Goal: Task Accomplishment & Management: Manage account settings

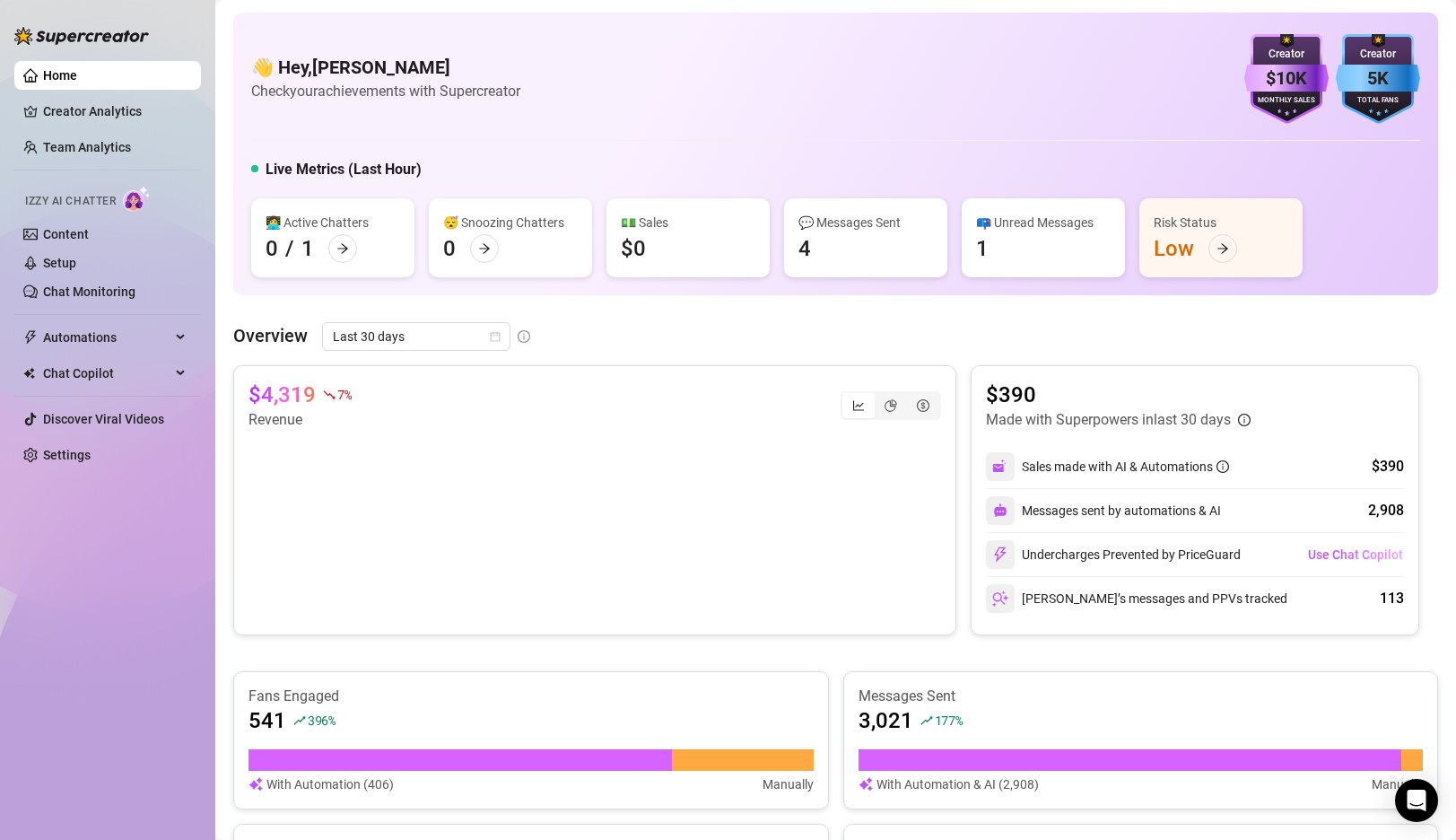
scroll to position [14, 0]
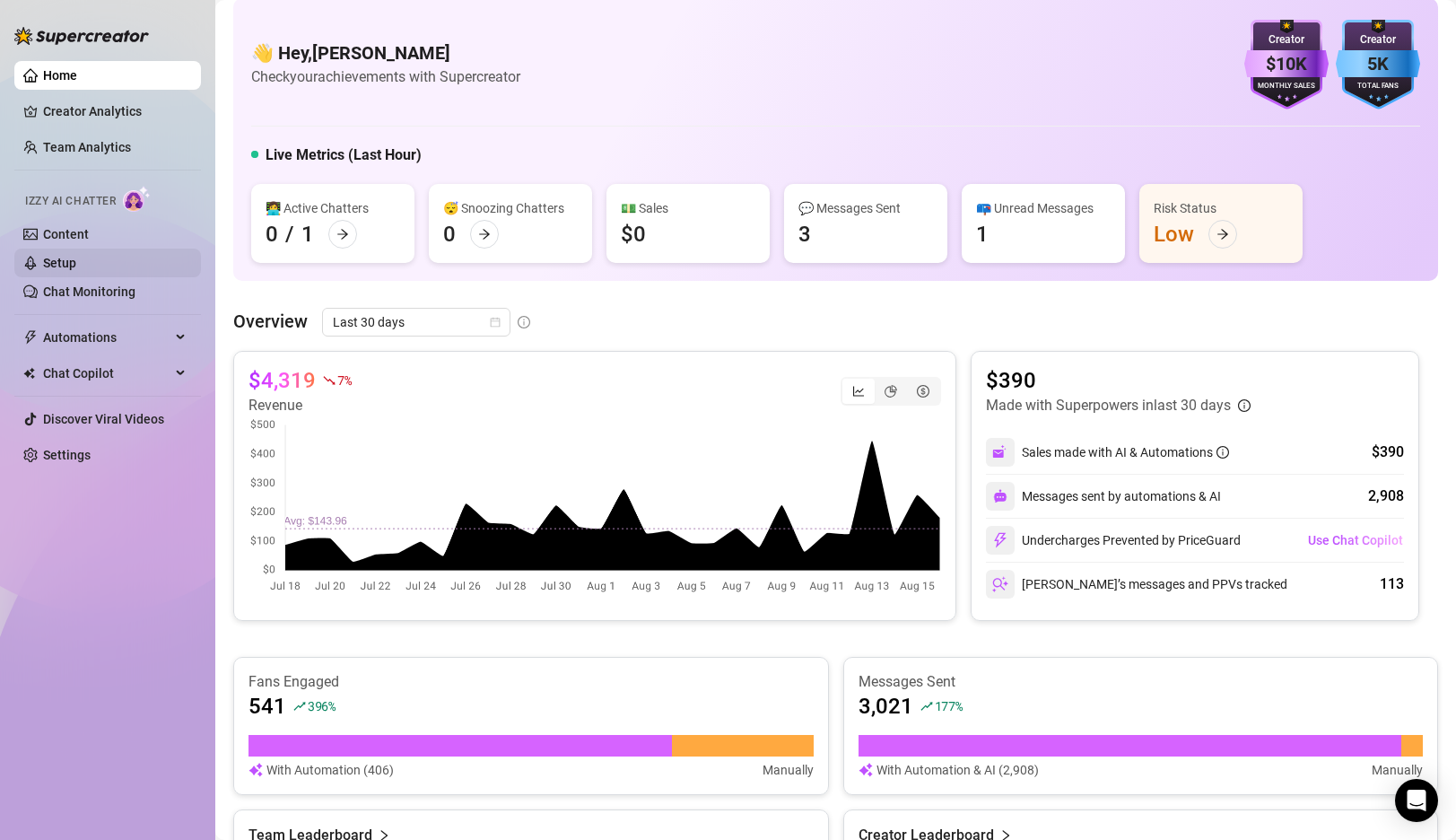
click at [62, 261] on link "Setup" at bounding box center [59, 263] width 33 height 14
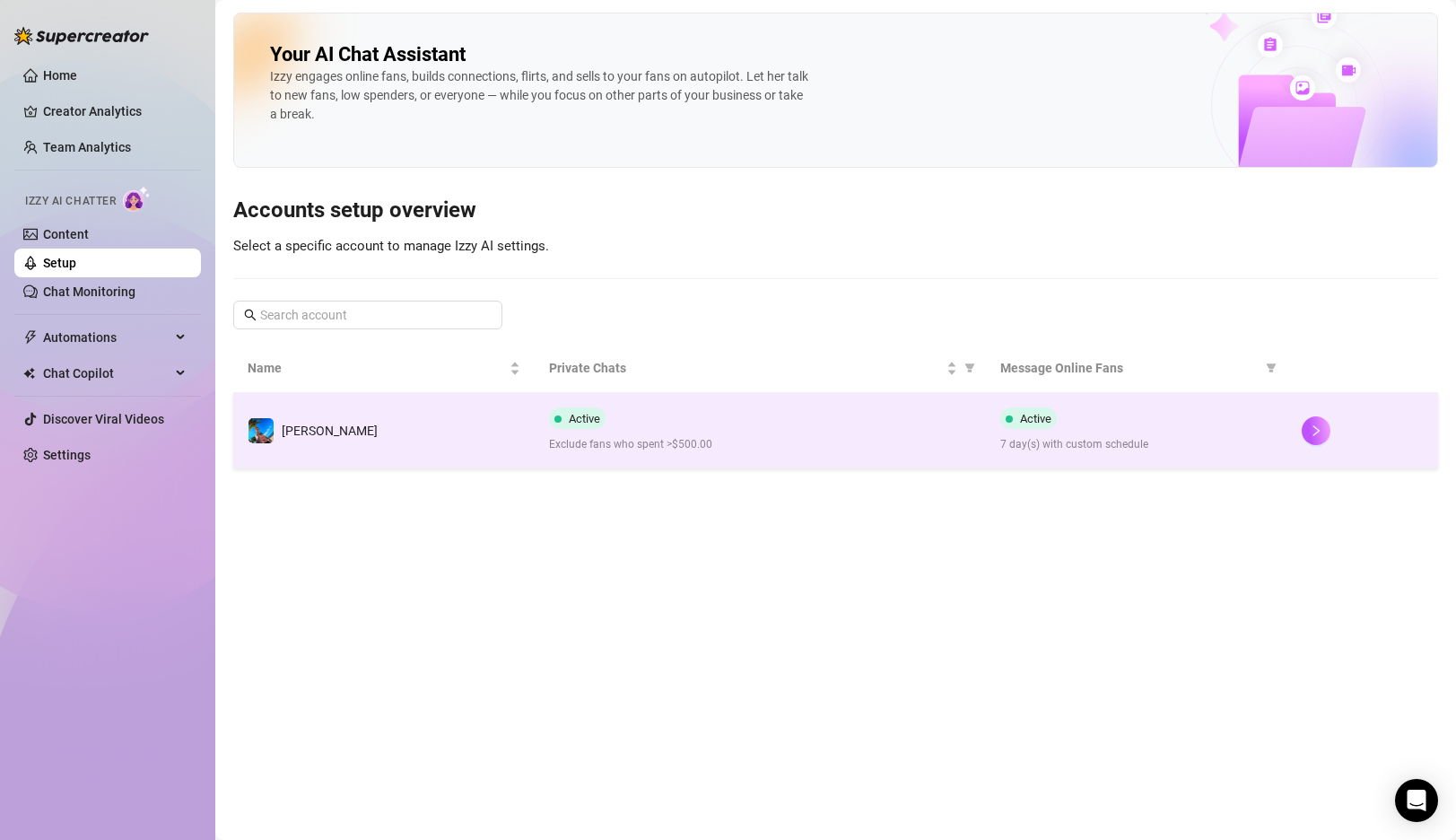
click at [471, 429] on td "[PERSON_NAME]" at bounding box center [384, 431] width 302 height 75
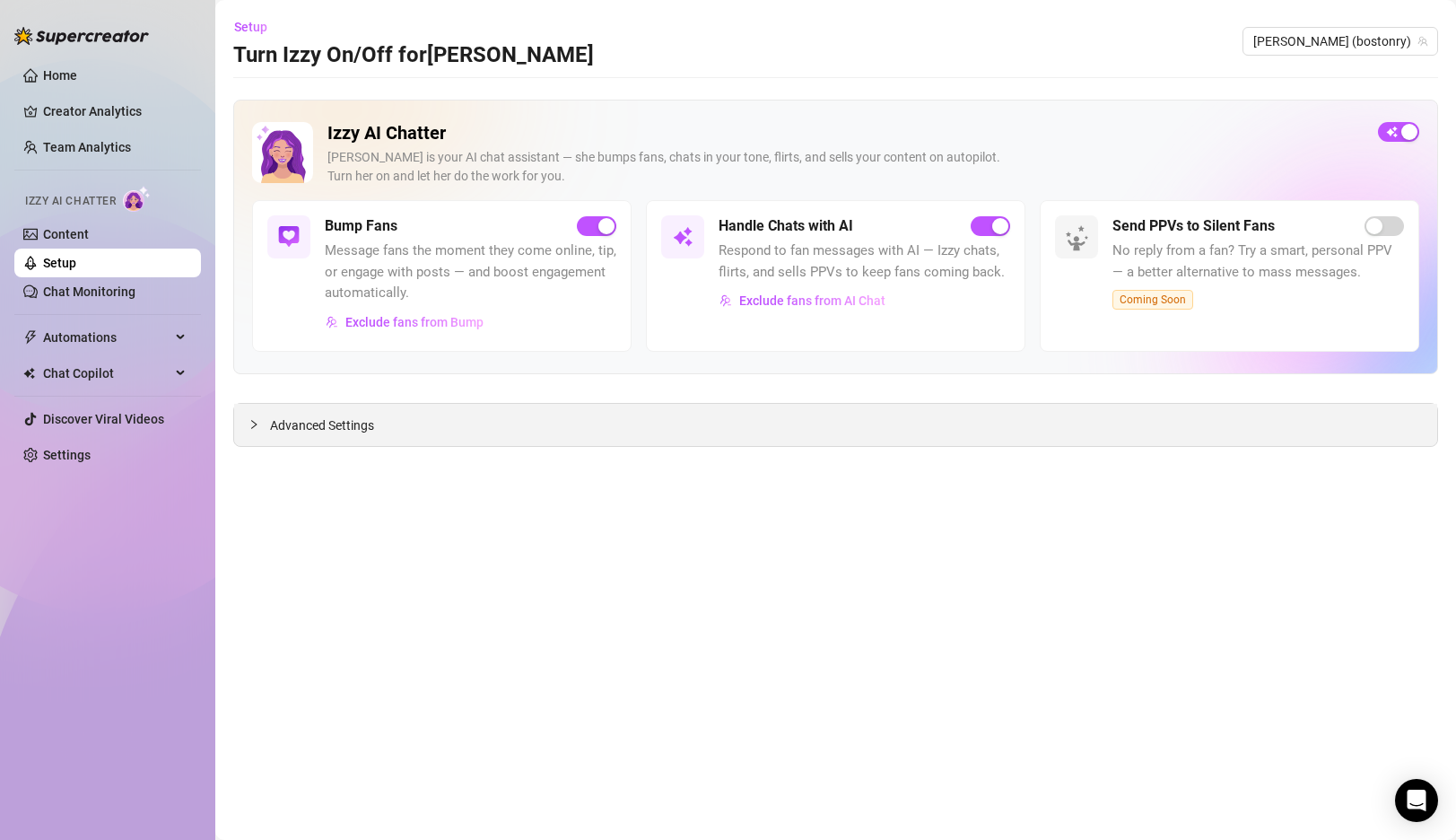
click at [332, 426] on span "Advanced Settings" at bounding box center [322, 425] width 104 height 20
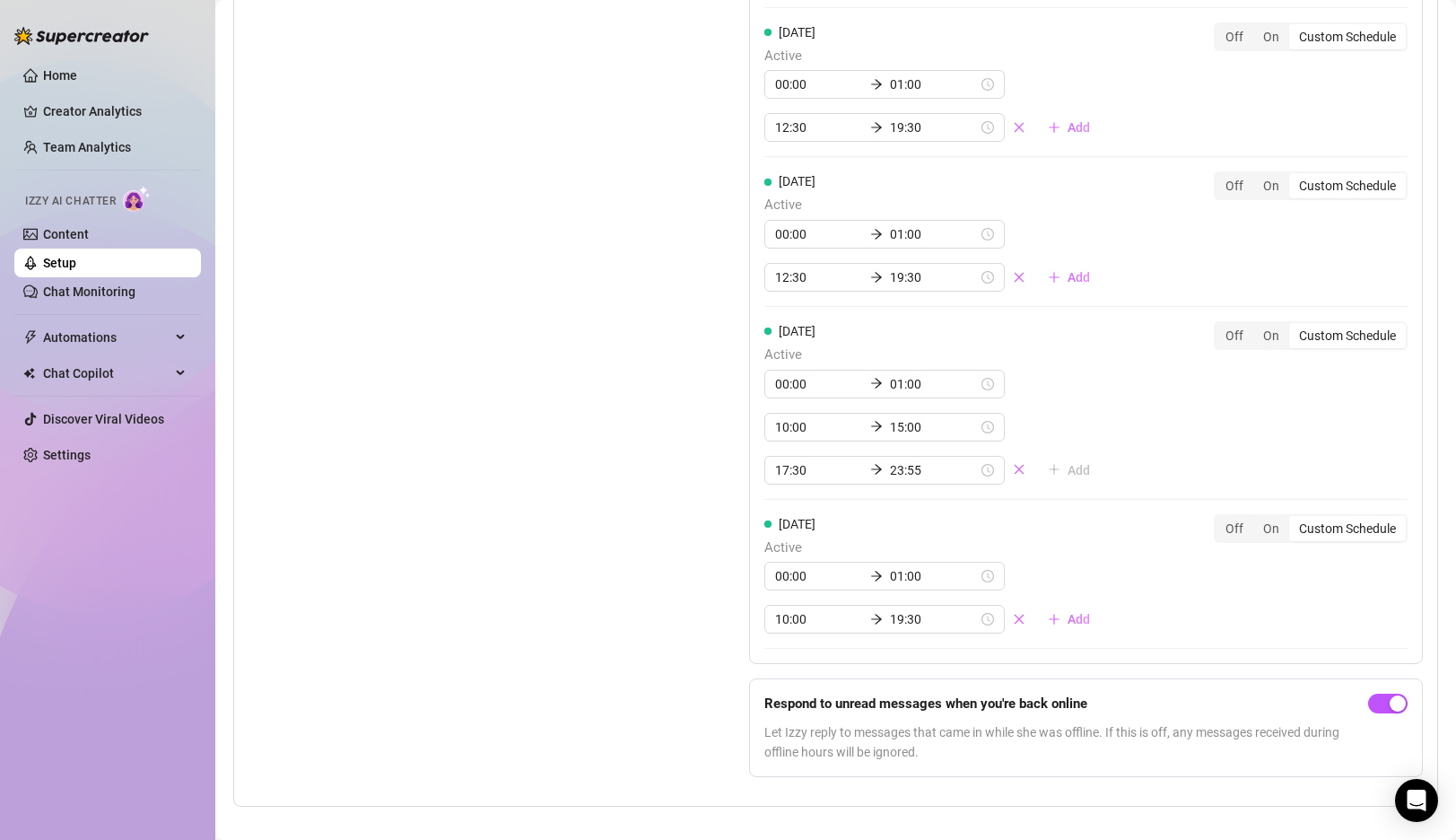
scroll to position [1696, 0]
click at [1014, 470] on icon "close" at bounding box center [1019, 469] width 10 height 10
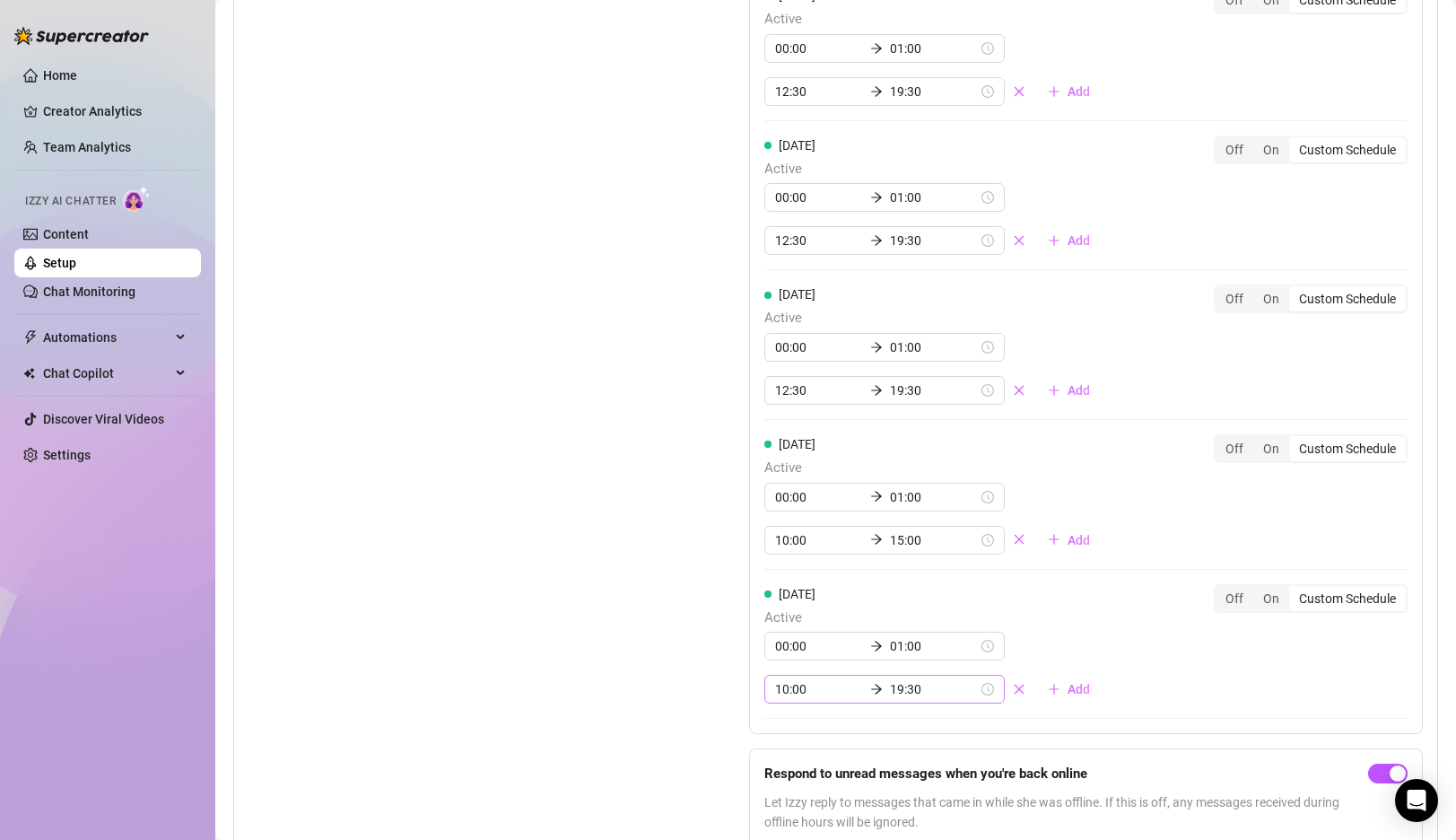
scroll to position [1672, 0]
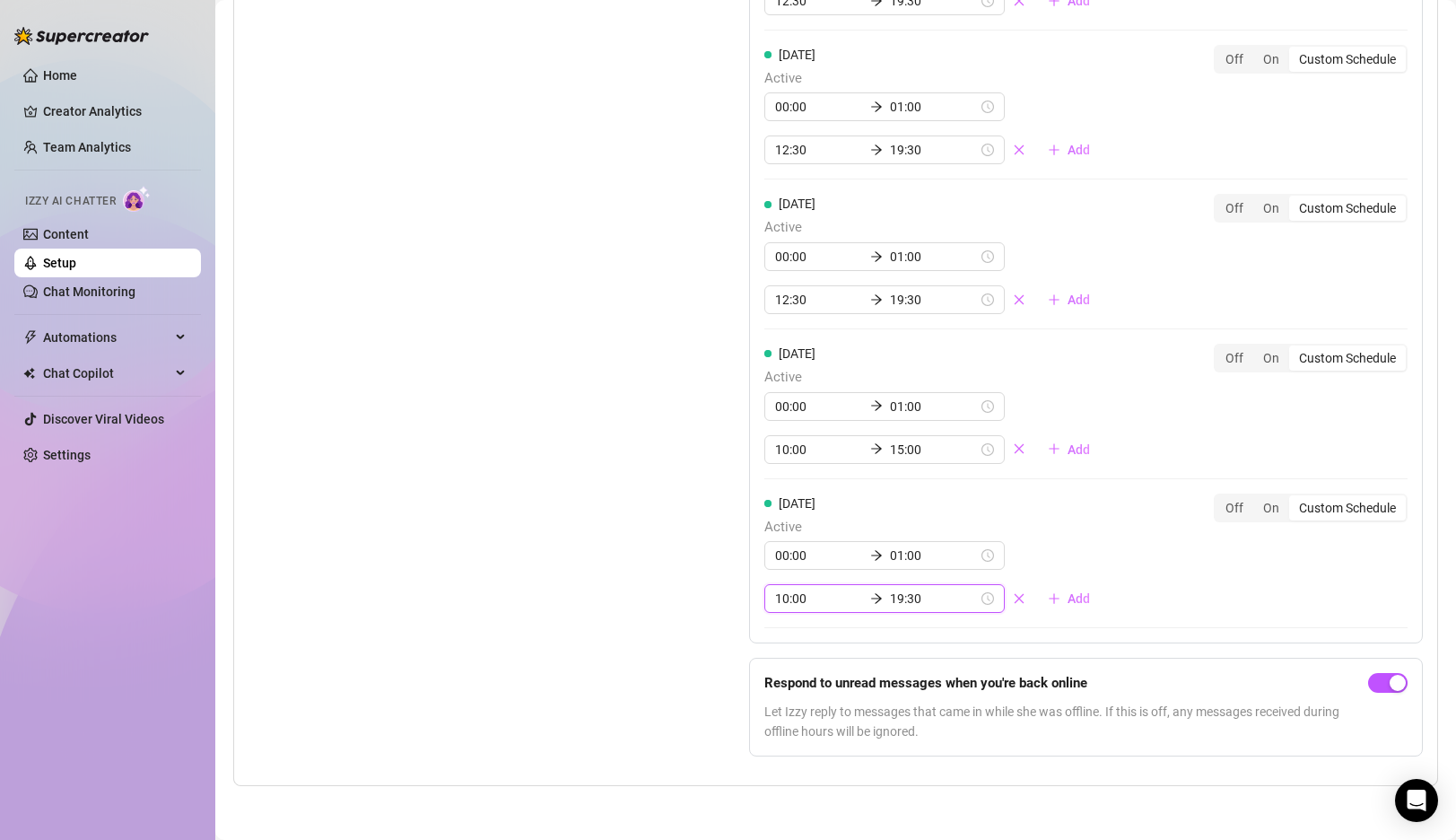
click at [889, 603] on input "19:30" at bounding box center [933, 599] width 88 height 20
click at [846, 486] on div "23" at bounding box center [838, 487] width 43 height 25
type input "23:55"
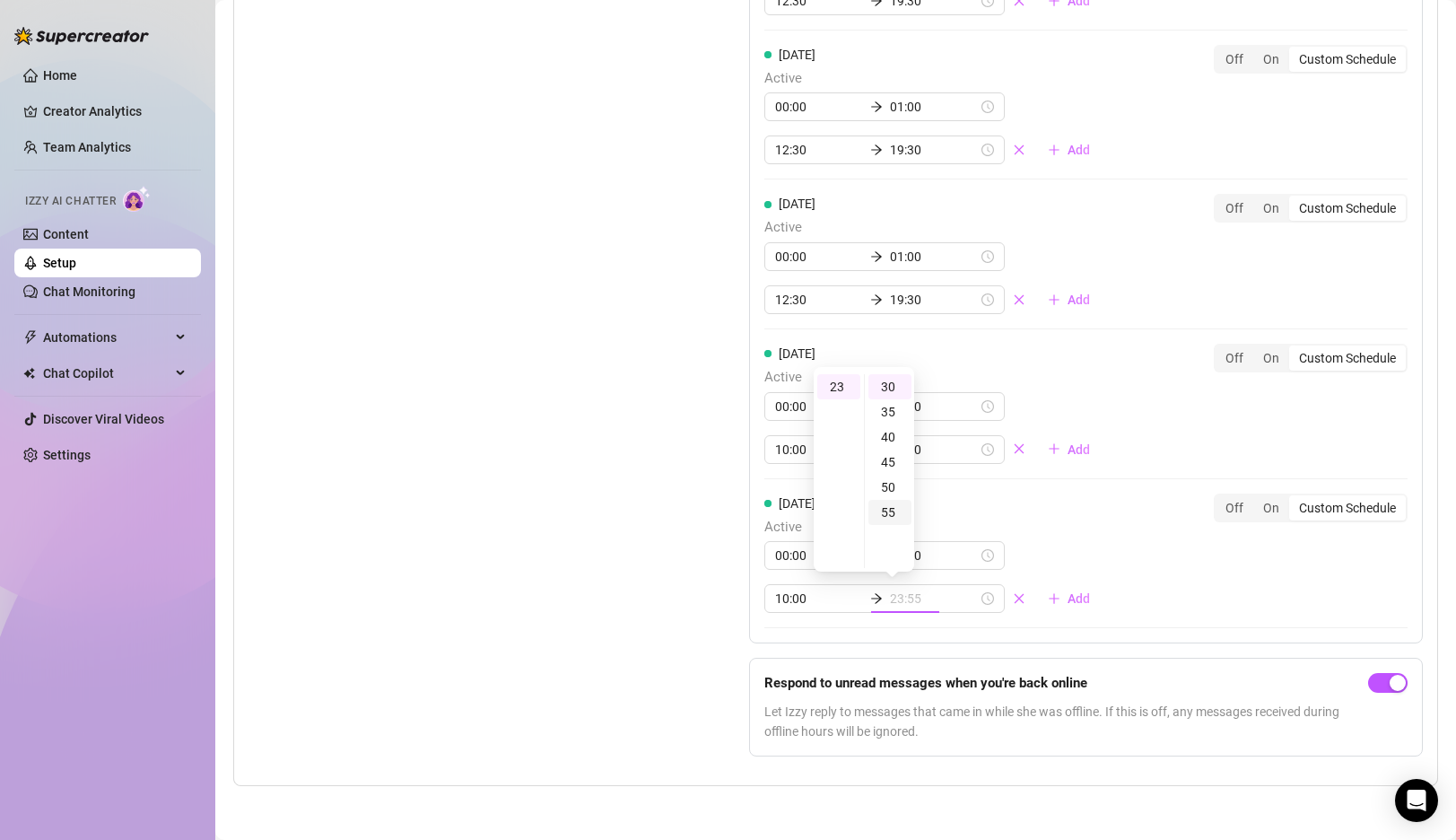
click at [883, 512] on div "55" at bounding box center [889, 511] width 43 height 25
click at [1143, 602] on div "[DATE] Active 00:00 01:00 10:00 23:55 Add Off On Custom Schedule" at bounding box center [1086, 553] width 643 height 120
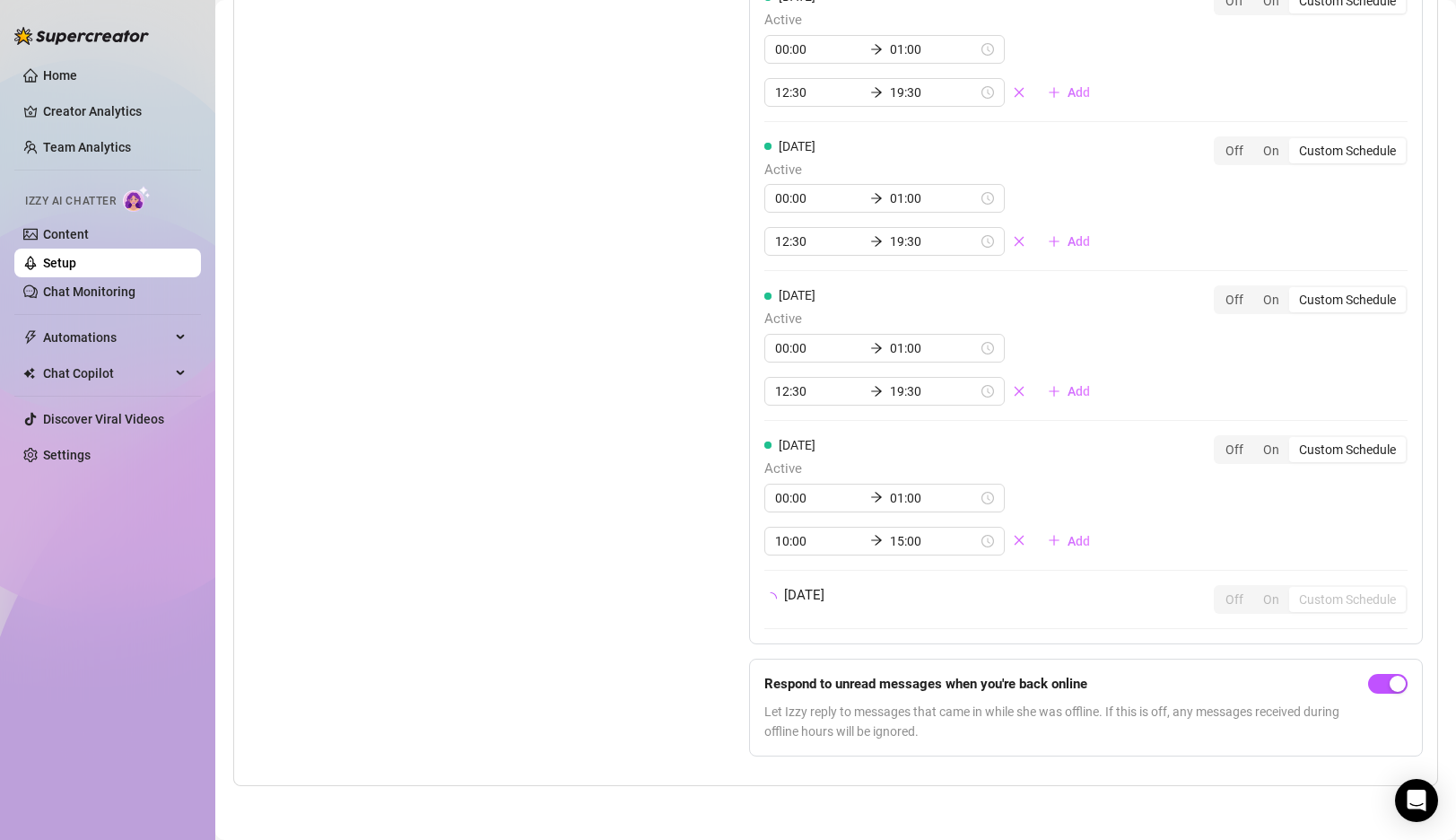
click at [1143, 602] on div "[DATE] Off On Custom Schedule" at bounding box center [1086, 599] width 643 height 29
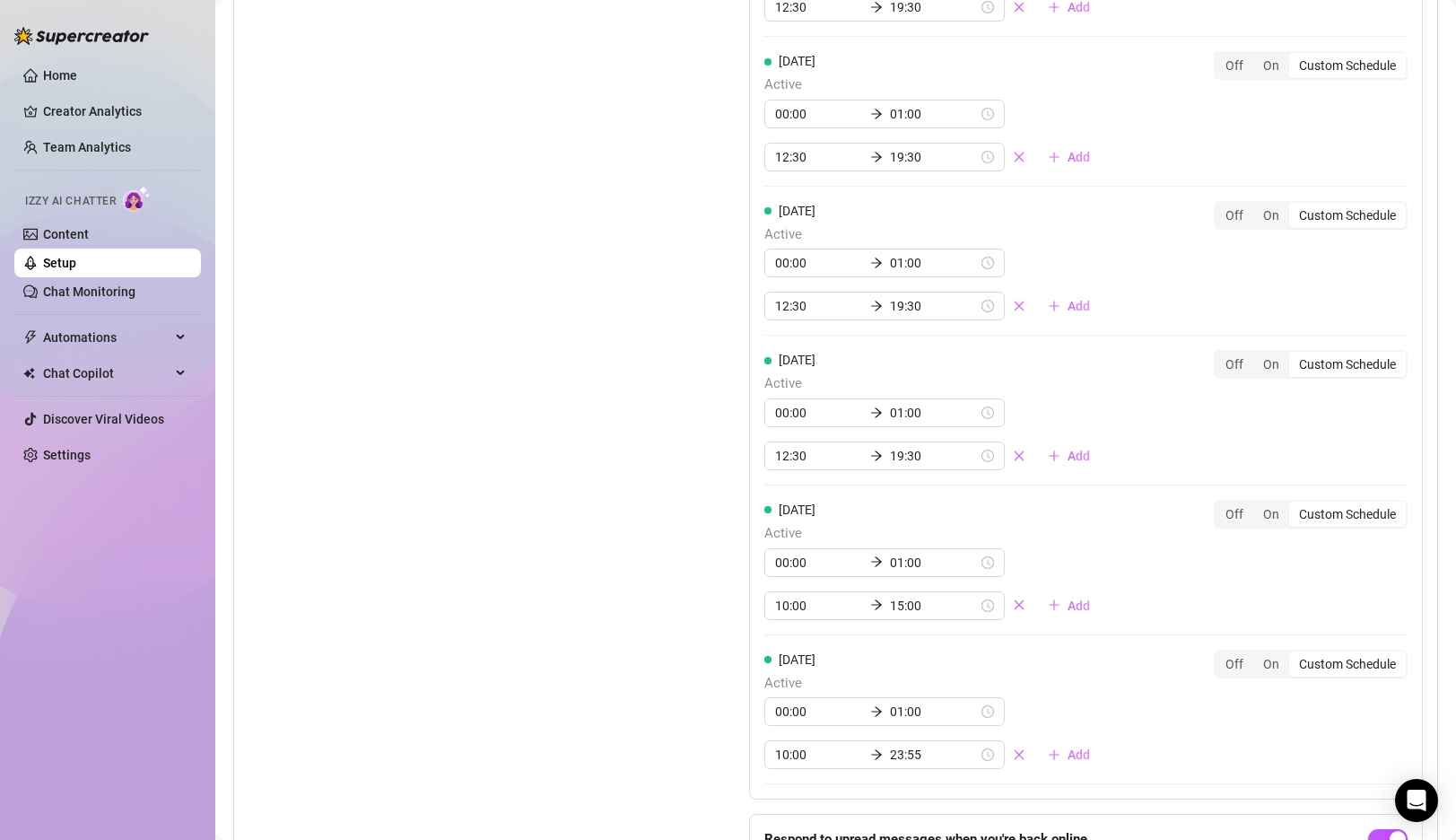
scroll to position [1549, 0]
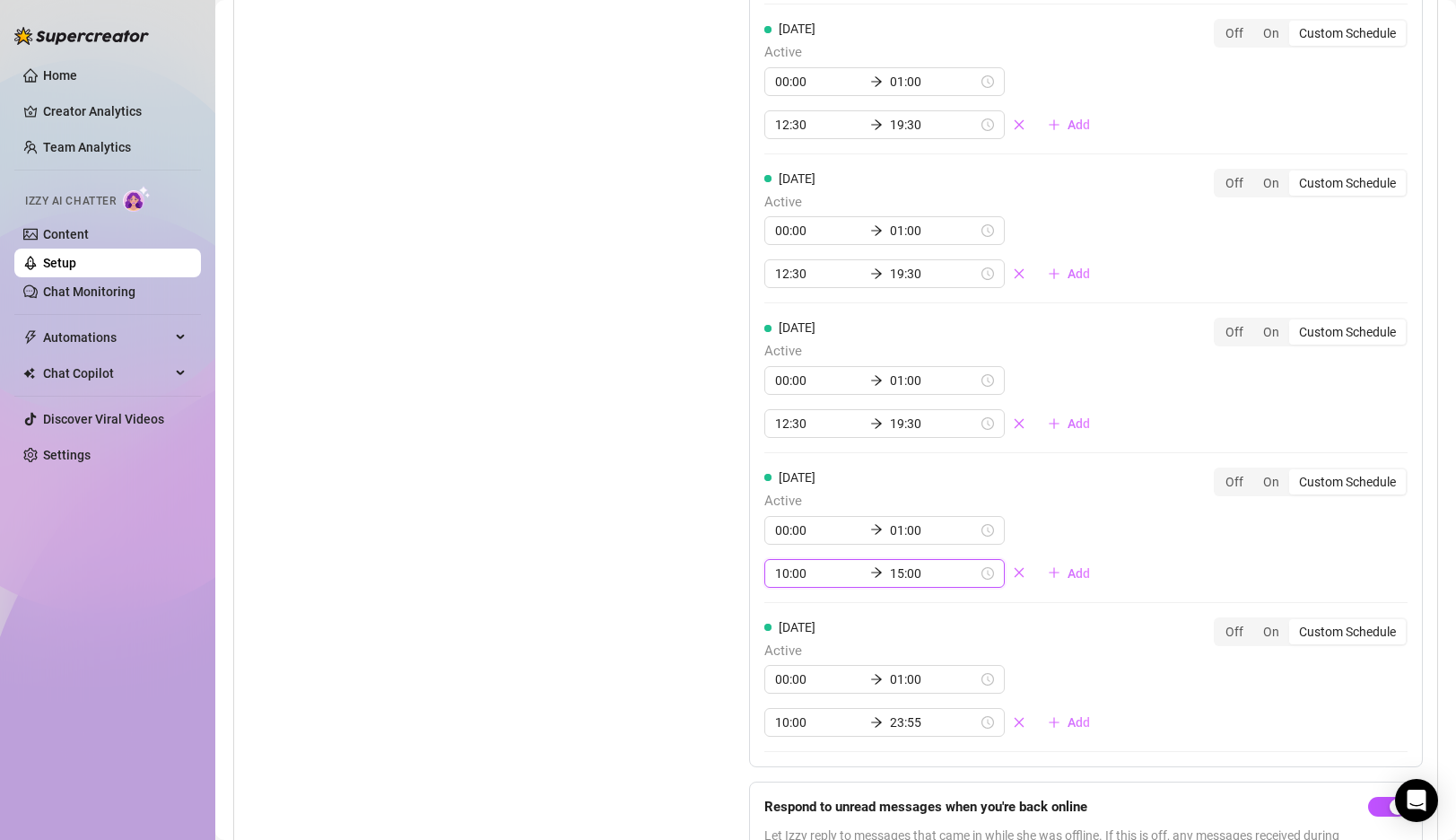
click at [790, 575] on input "10:00" at bounding box center [819, 574] width 88 height 20
click at [787, 675] on div "12" at bounding box center [789, 670] width 43 height 25
click at [835, 766] on div "30" at bounding box center [840, 771] width 43 height 25
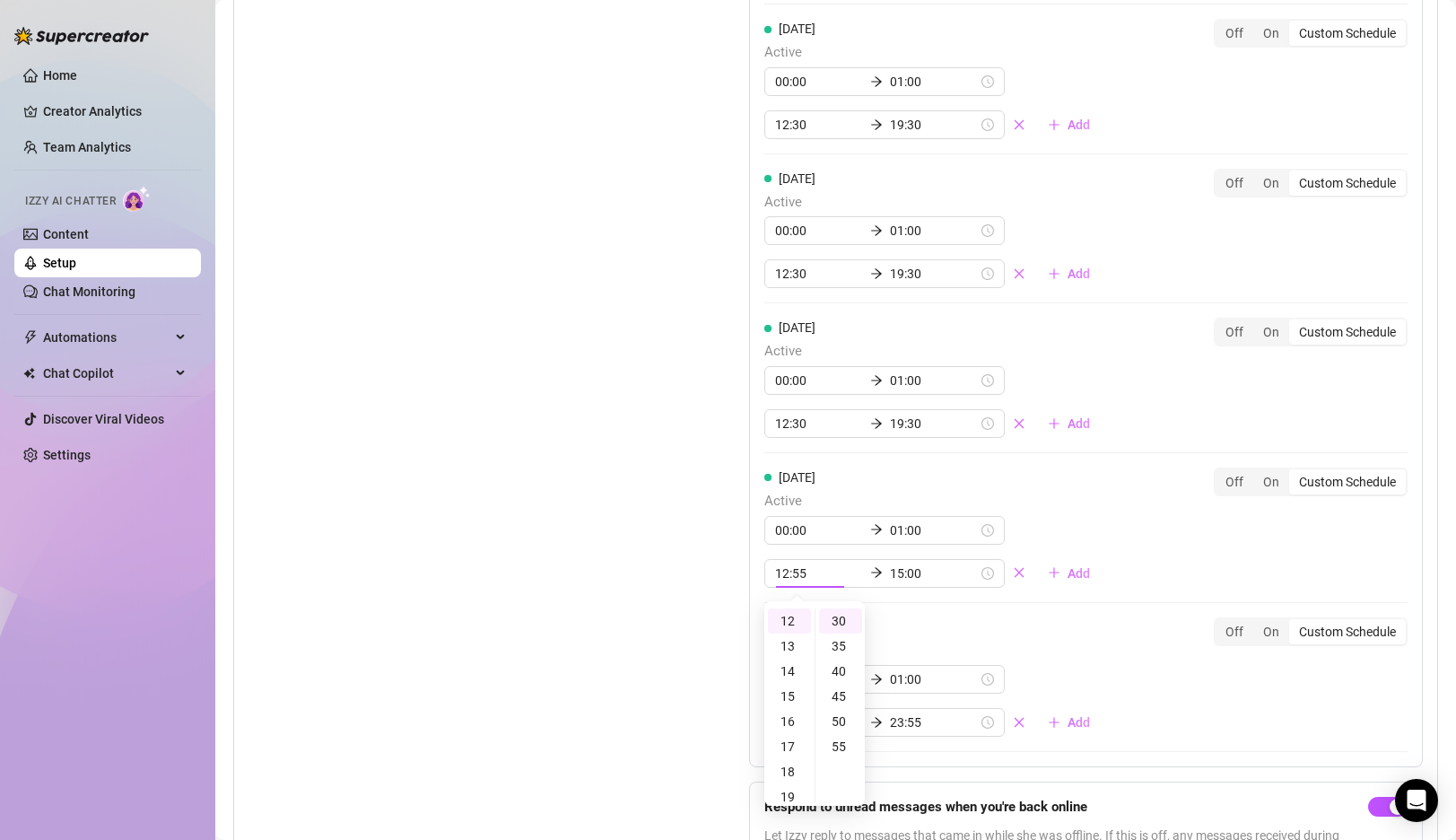
type input "12:30"
click at [889, 573] on input "15:00" at bounding box center [933, 574] width 88 height 20
click at [842, 717] on div "19" at bounding box center [838, 721] width 43 height 25
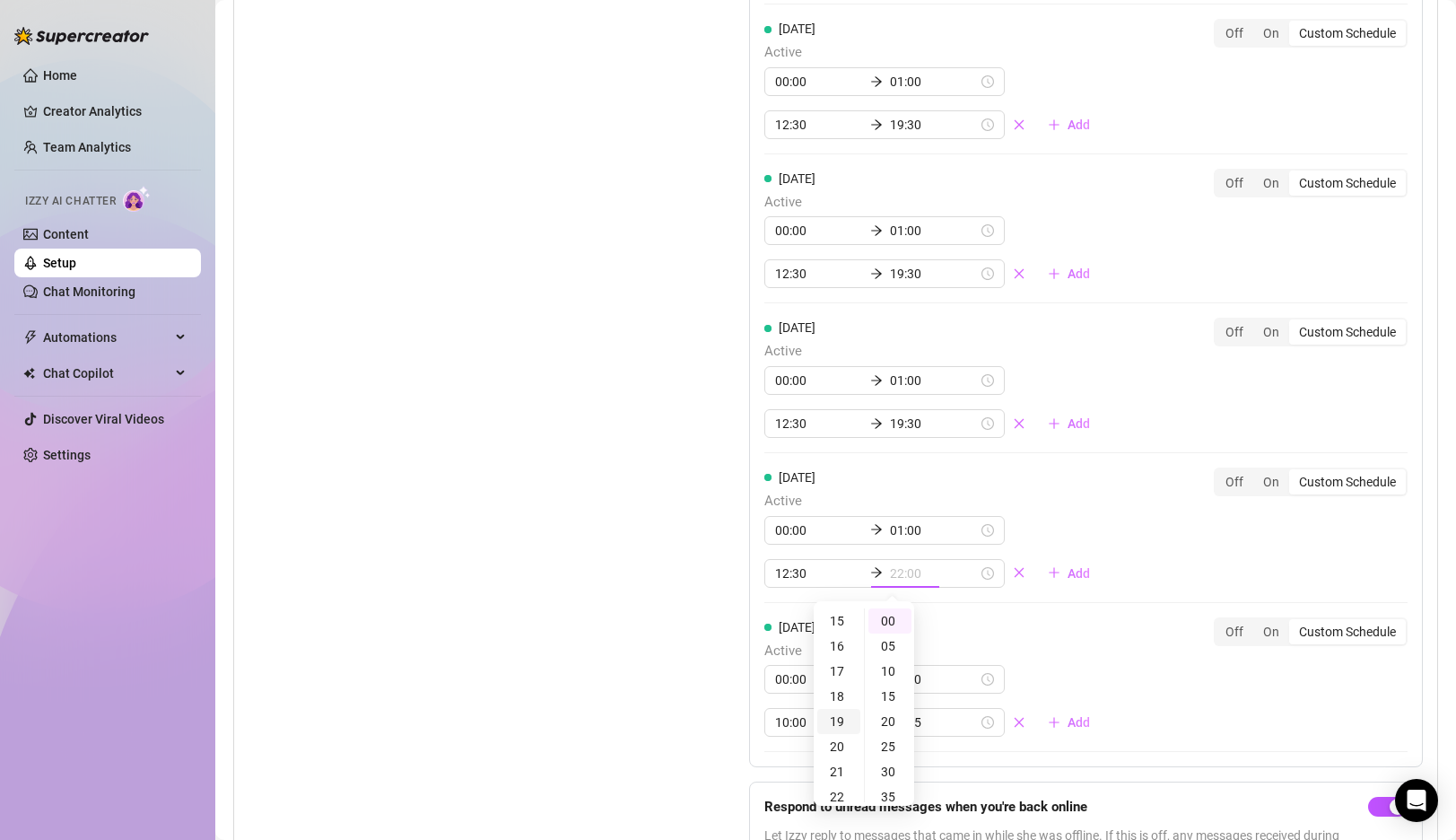
scroll to position [478, 0]
click at [889, 770] on div "30" at bounding box center [889, 771] width 43 height 25
type input "19:30"
click at [610, 597] on div "Set Active Hours (Izzy Availability) Set specific hours when Izzy engaging with…" at bounding box center [454, 300] width 411 height 1190
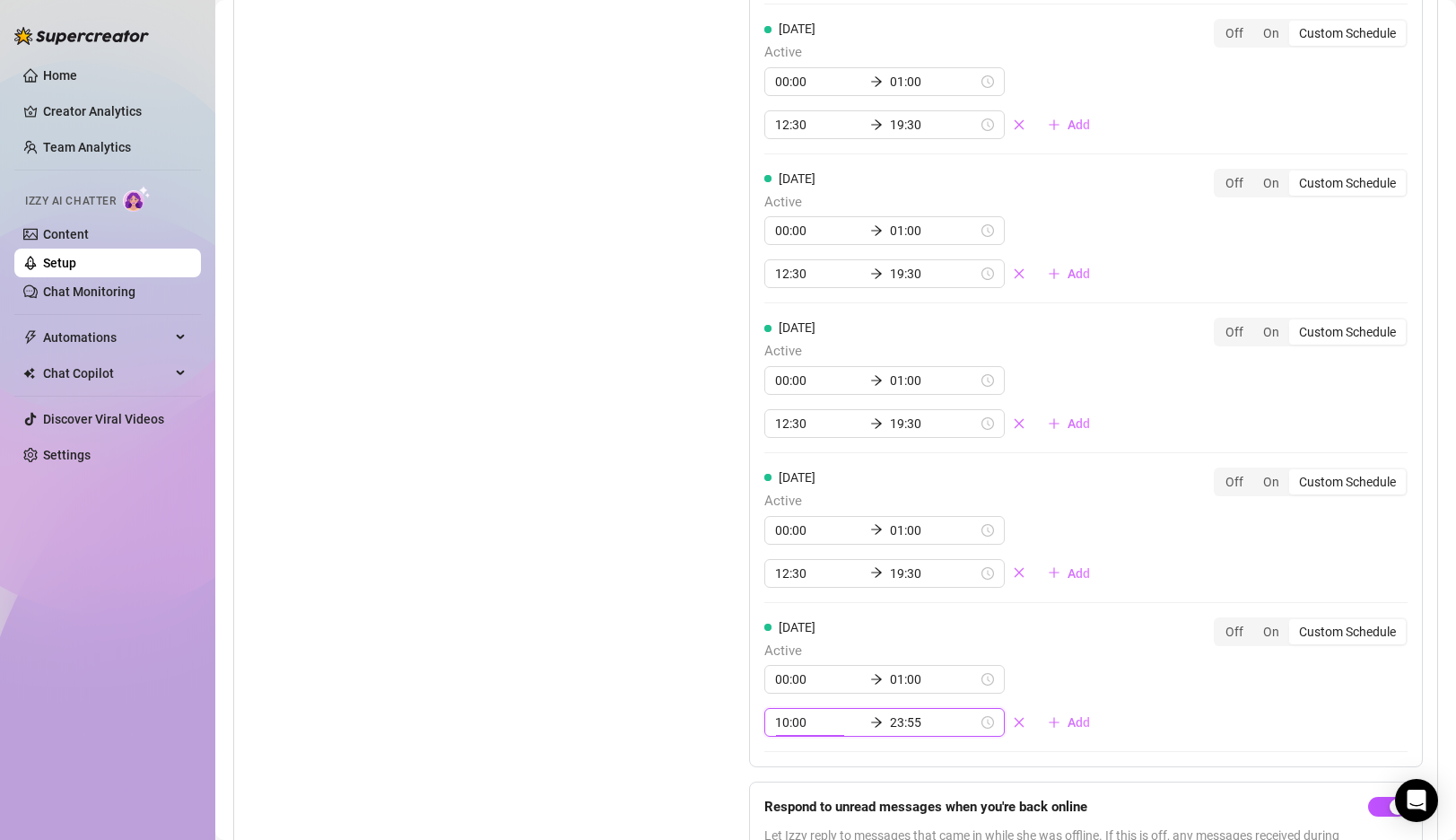
click at [777, 722] on input "10:00" at bounding box center [819, 723] width 88 height 20
click at [784, 563] on div "12" at bounding box center [789, 560] width 43 height 25
click at [843, 653] on div "30" at bounding box center [840, 660] width 43 height 25
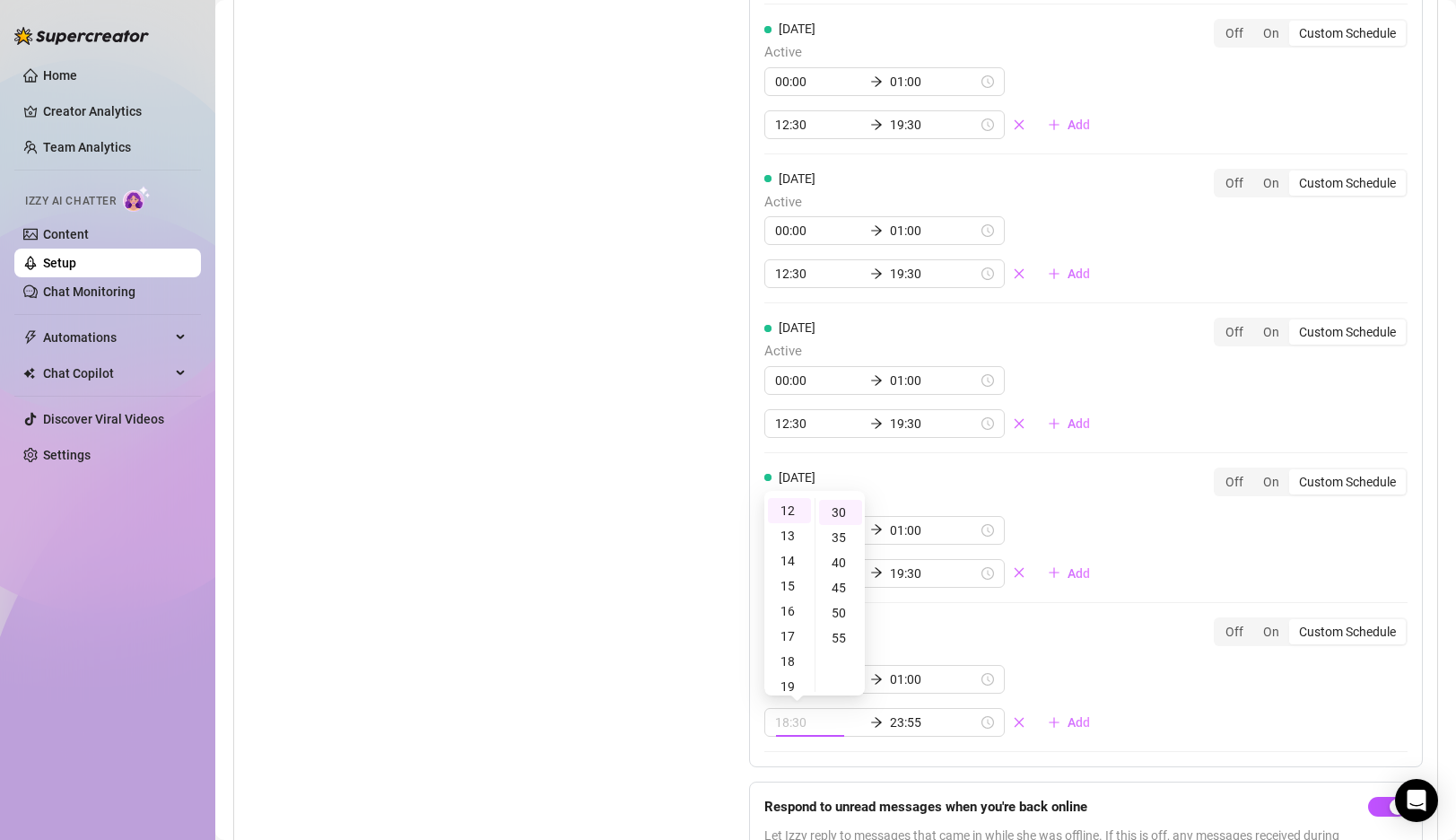
type input "12:30"
click at [592, 642] on div "Set Active Hours (Izzy Availability) Set specific hours when Izzy engaging with…" at bounding box center [454, 300] width 411 height 1190
click at [593, 604] on div "Set Active Hours (Izzy Availability) Set specific hours when Izzy engaging with…" at bounding box center [454, 300] width 411 height 1190
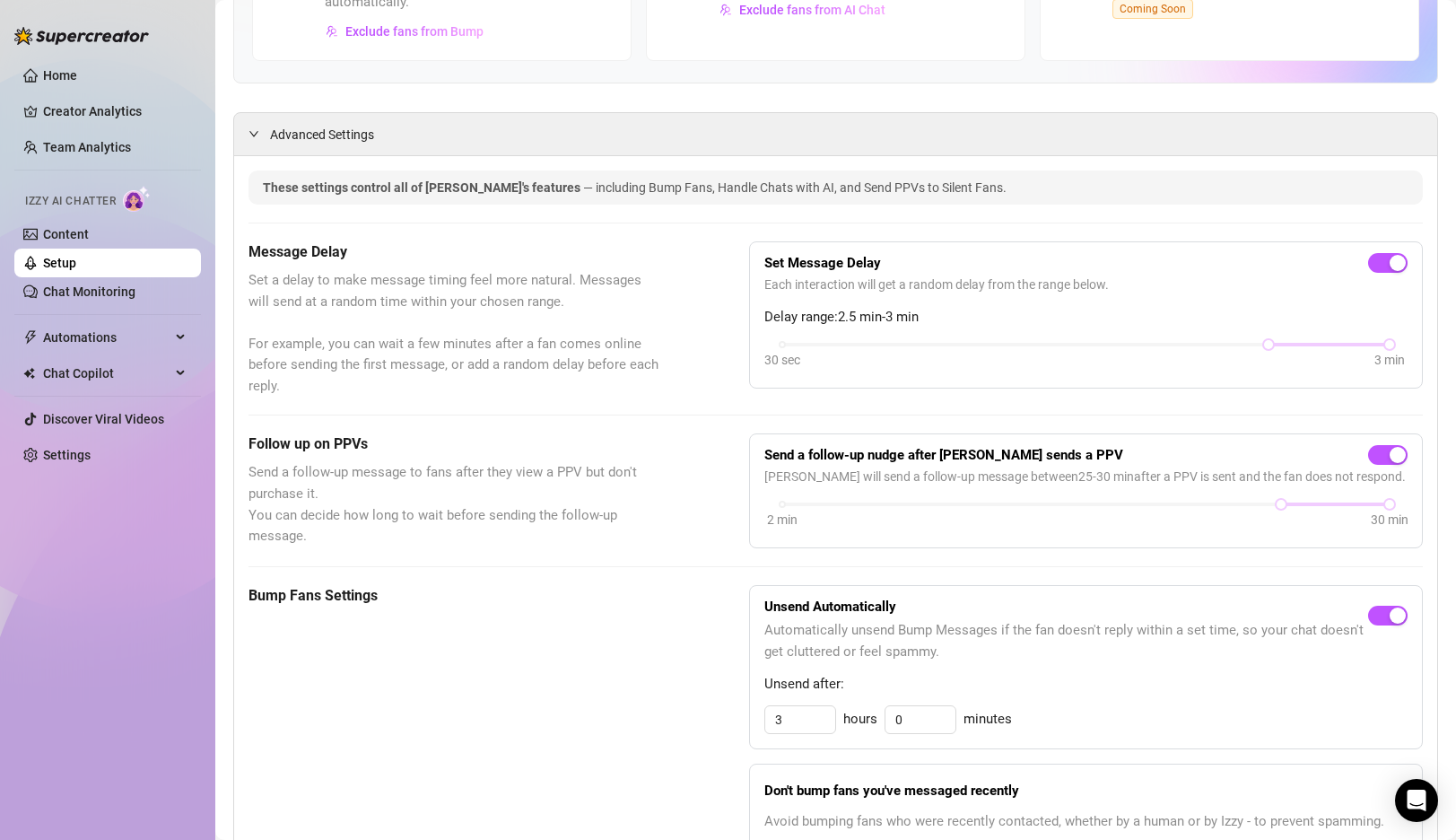
scroll to position [0, 0]
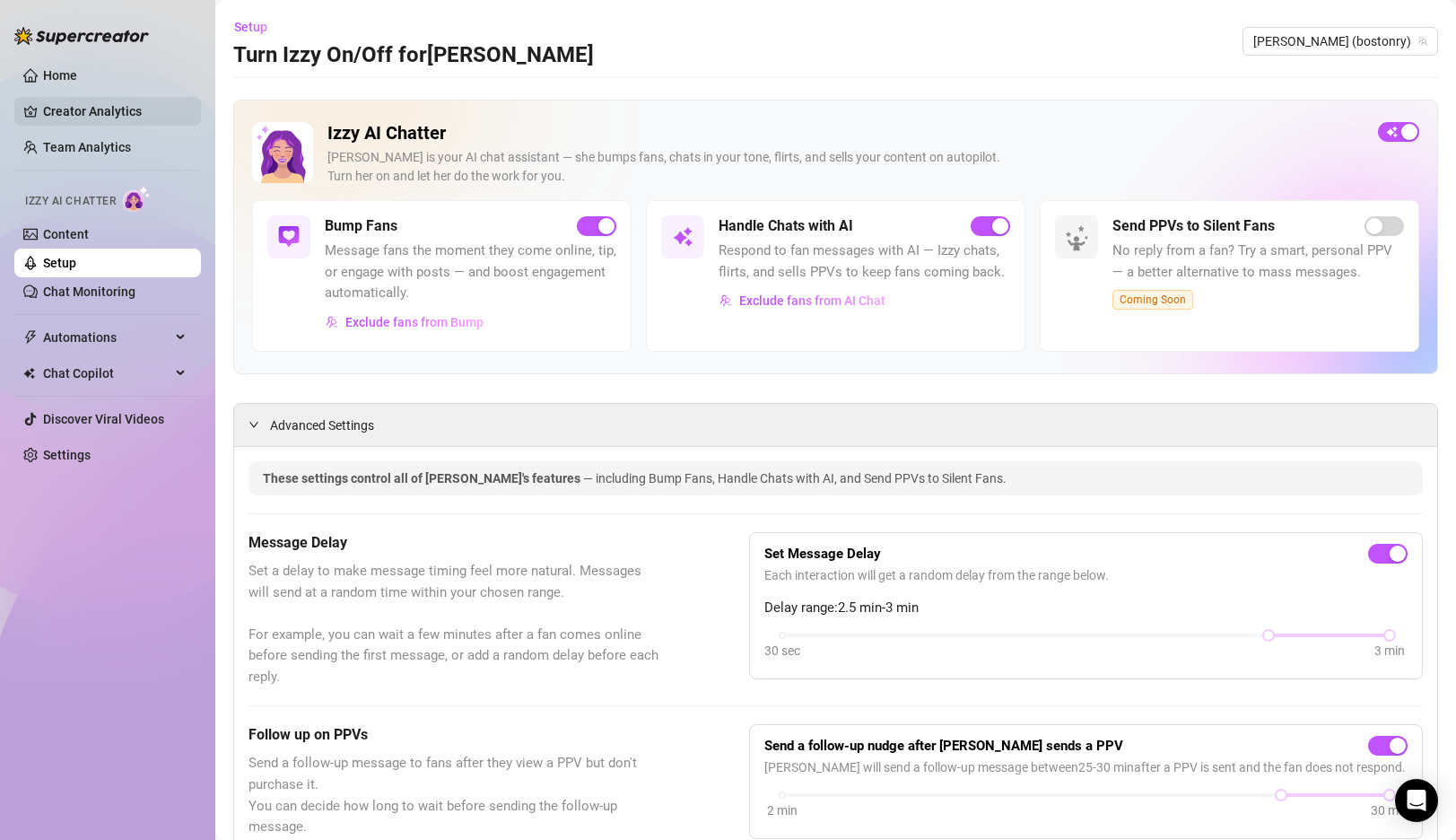
click at [93, 109] on link "Creator Analytics" at bounding box center [114, 111] width 144 height 29
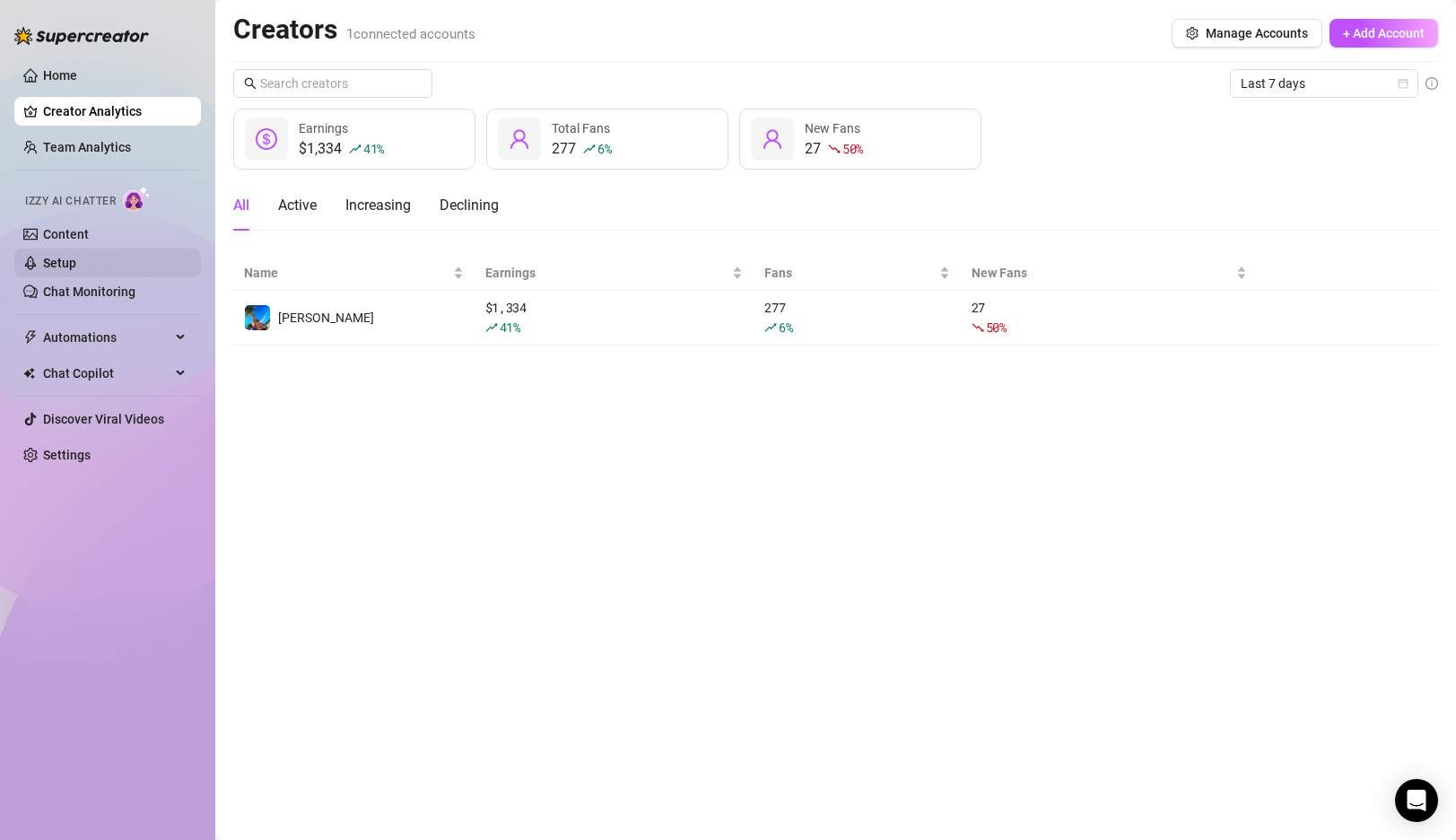
click at [76, 265] on link "Setup" at bounding box center [59, 263] width 33 height 14
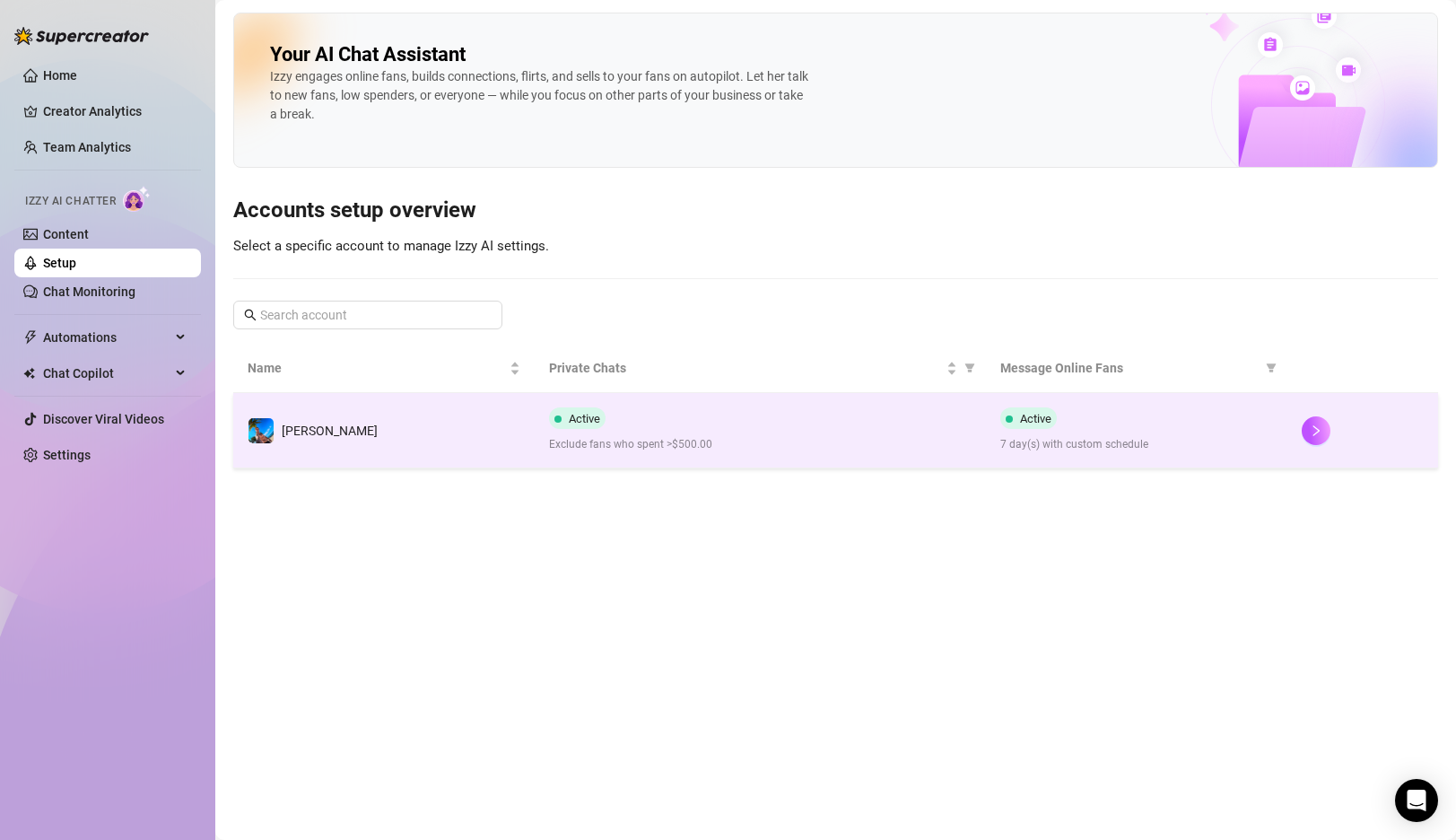
click at [459, 408] on td "[PERSON_NAME]" at bounding box center [384, 431] width 302 height 75
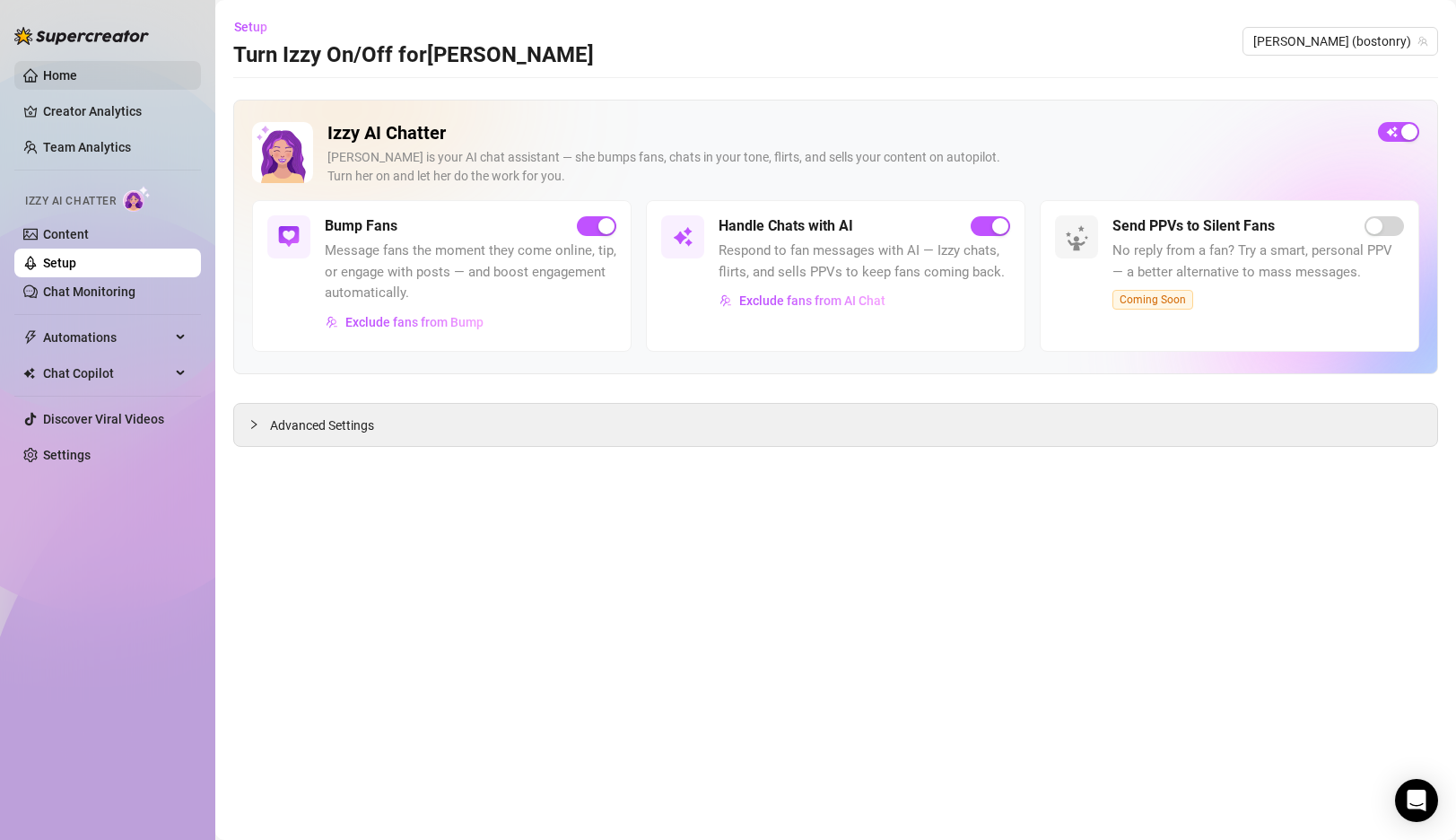
click at [66, 69] on link "Home" at bounding box center [60, 75] width 34 height 14
